Goal: Information Seeking & Learning: Learn about a topic

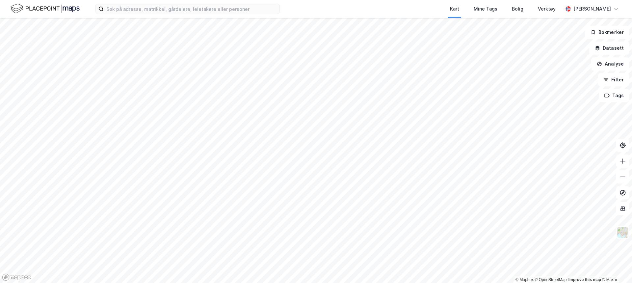
click at [187, 3] on div "Kart Mine Tags Bolig Verktøy [PERSON_NAME]" at bounding box center [316, 9] width 632 height 18
click at [186, 7] on input at bounding box center [192, 9] width 176 height 10
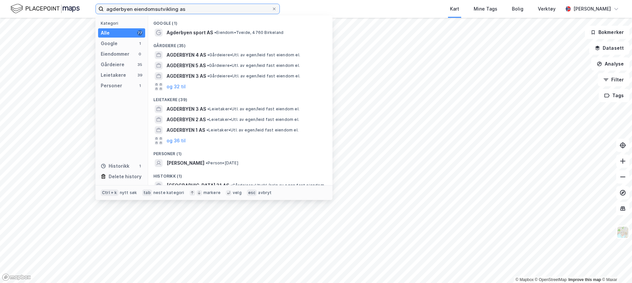
type input "agderbyen eiendomsutvikling as"
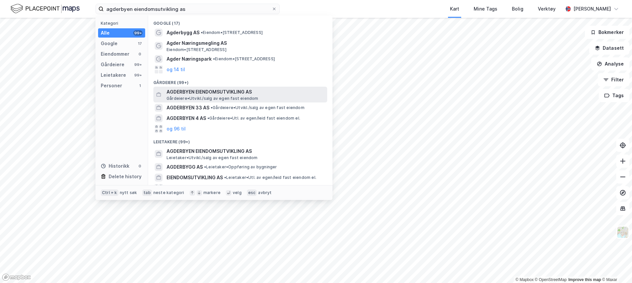
click at [214, 96] on span "[PERSON_NAME][GEOGRAPHIC_DATA]/salg av egen fast eiendom" at bounding box center [213, 98] width 92 height 5
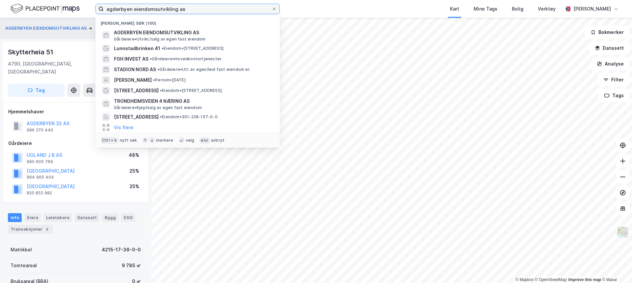
click at [165, 12] on input "agderbyen eiendomsutvikling as" at bounding box center [188, 9] width 168 height 10
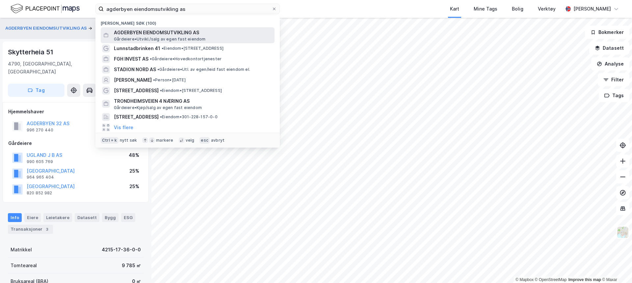
click at [163, 35] on span "AGDERBYEN EIENDOMSUTVIKLING AS" at bounding box center [193, 33] width 158 height 8
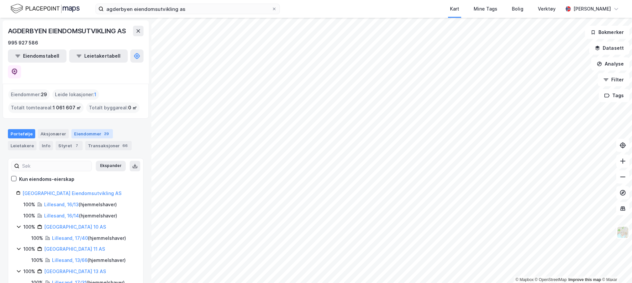
click at [93, 129] on div "Eiendommer 29" at bounding box center [91, 133] width 41 height 9
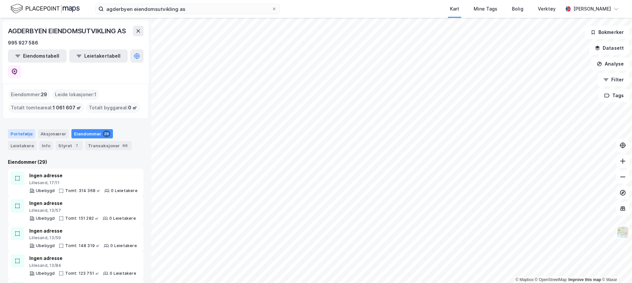
click at [20, 129] on div "Portefølje" at bounding box center [21, 133] width 27 height 9
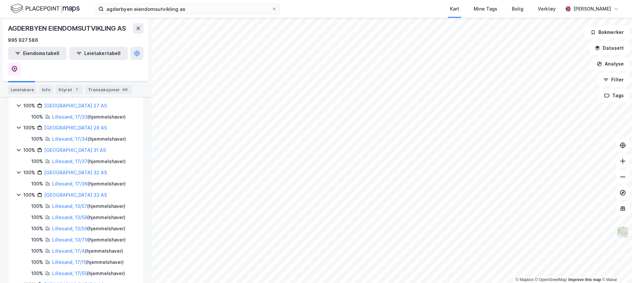
scroll to position [296, 0]
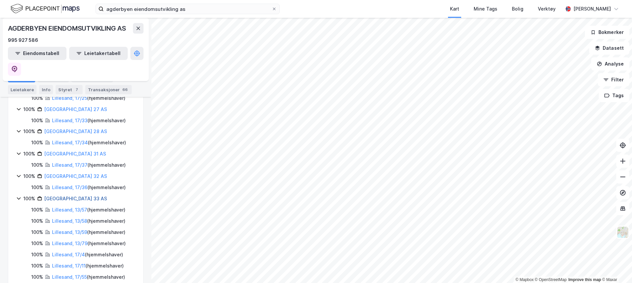
click at [70, 196] on link "[GEOGRAPHIC_DATA] 33 AS" at bounding box center [75, 199] width 63 height 6
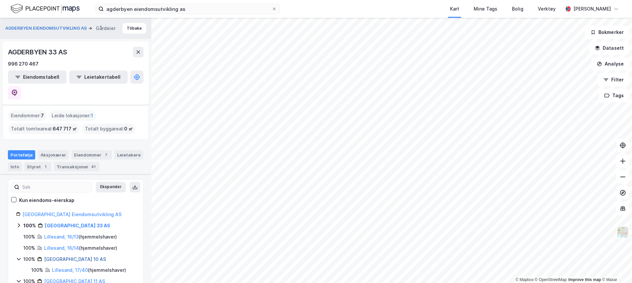
click at [74, 256] on link "[GEOGRAPHIC_DATA] 10 AS" at bounding box center [75, 259] width 62 height 6
